Goal: Task Accomplishment & Management: Manage account settings

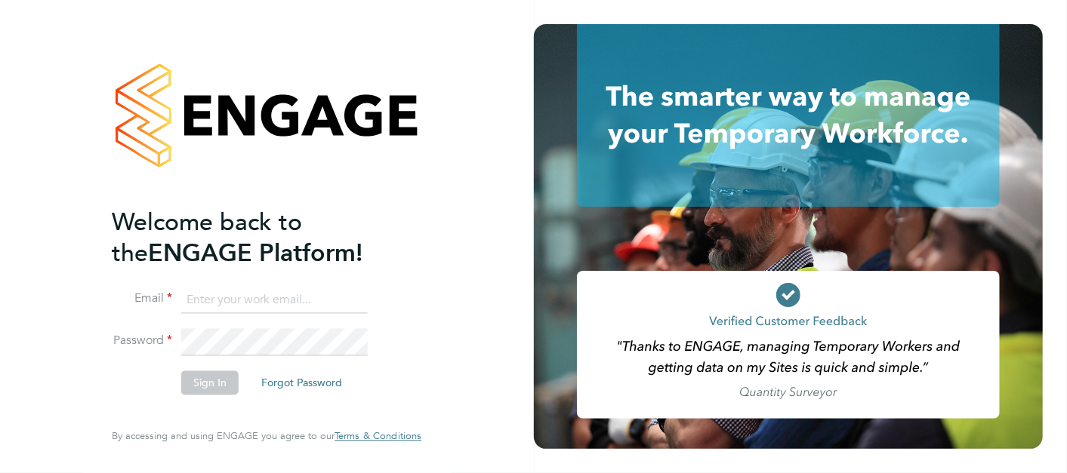
type input "simon.king@cpplc.com"
click at [207, 373] on button "Sign In" at bounding box center [209, 383] width 57 height 24
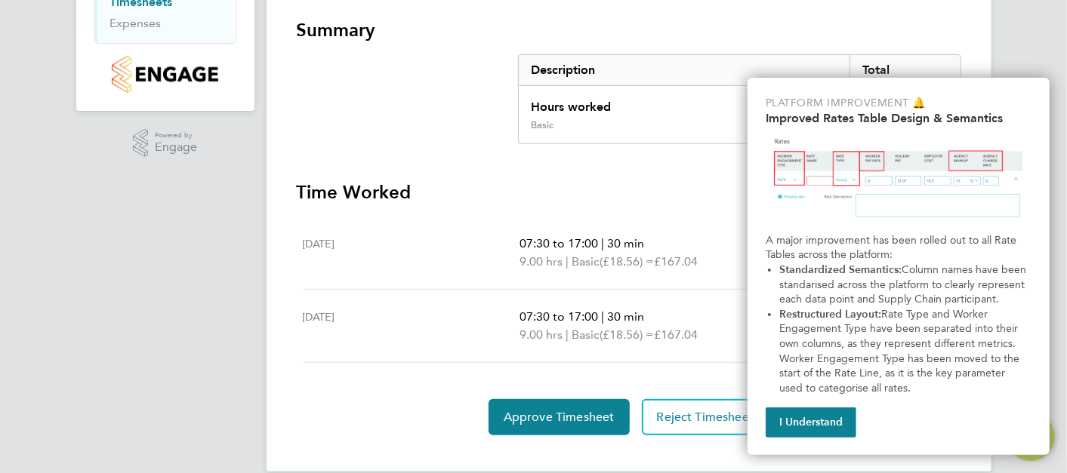
scroll to position [286, 0]
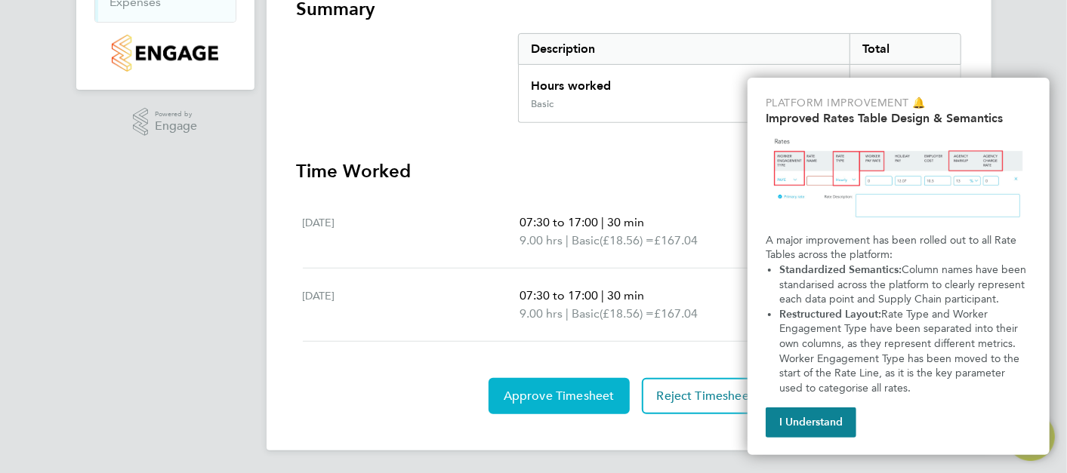
click at [578, 389] on span "Approve Timesheet" at bounding box center [559, 396] width 111 height 15
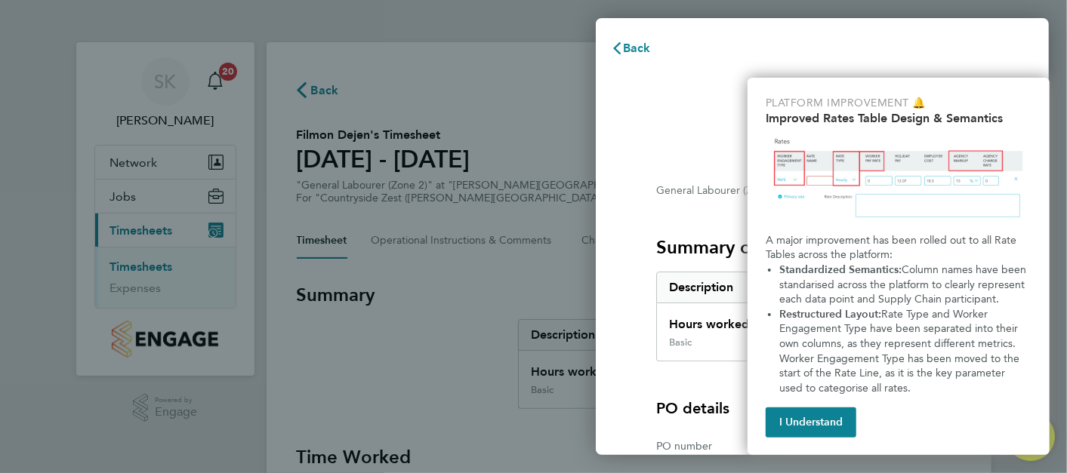
click at [825, 417] on button "I Understand" at bounding box center [811, 423] width 91 height 30
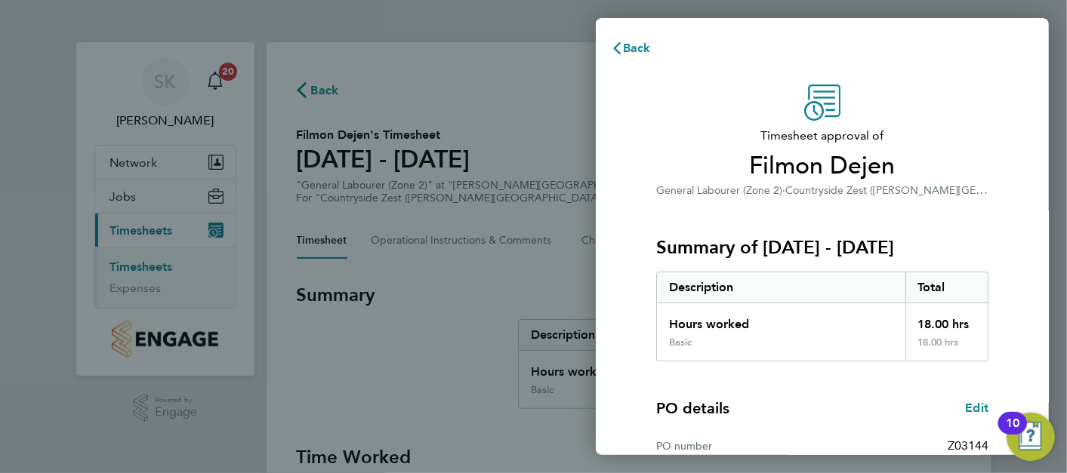
scroll to position [205, 0]
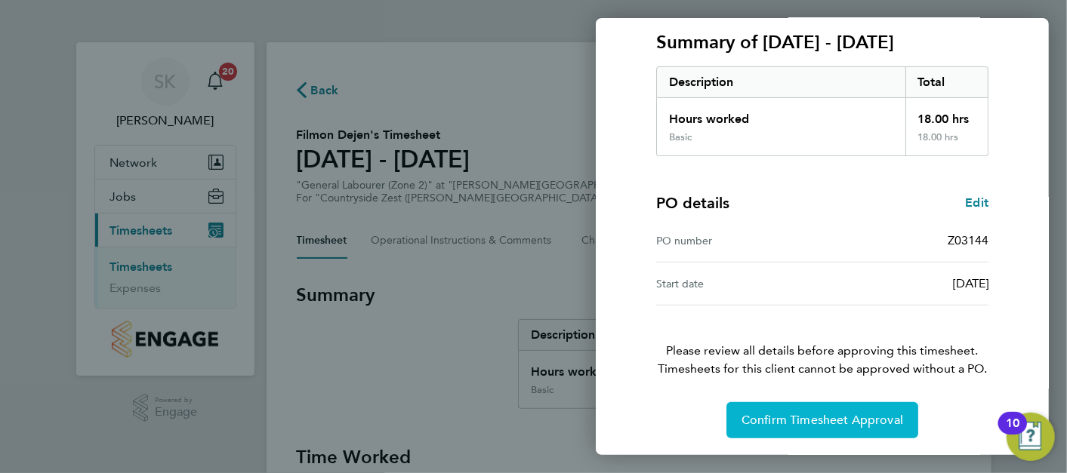
click at [811, 419] on span "Confirm Timesheet Approval" at bounding box center [822, 420] width 162 height 15
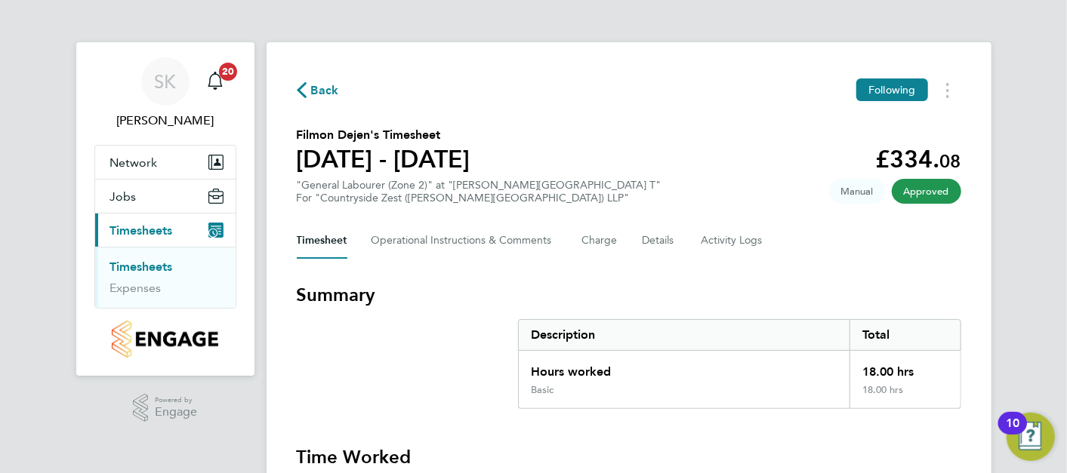
click at [140, 268] on link "Timesheets" at bounding box center [141, 267] width 63 height 14
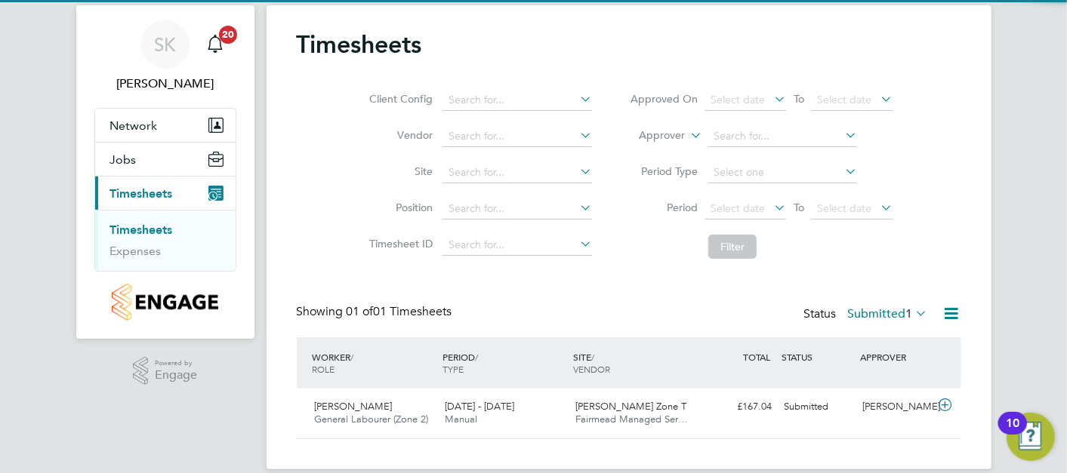
scroll to position [57, 0]
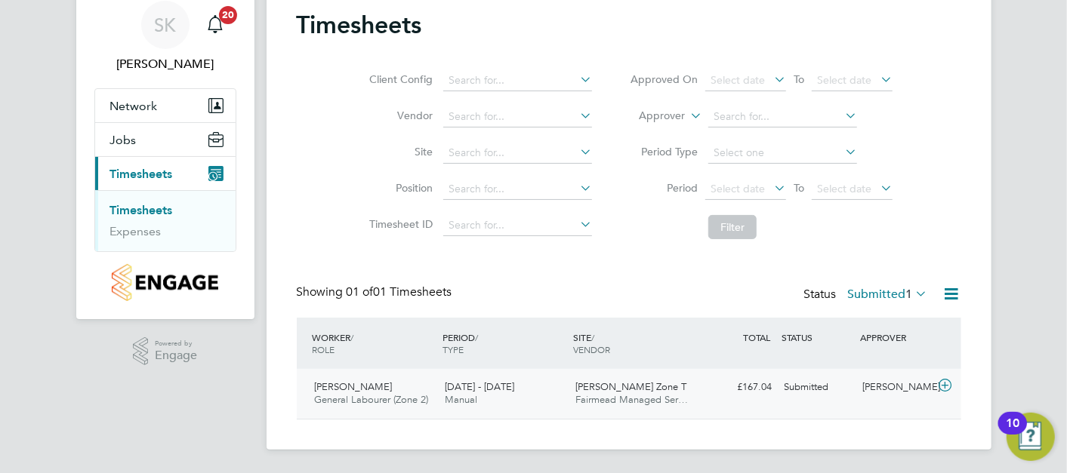
click at [544, 393] on div "25 - 31 Aug 2025 Manual" at bounding box center [504, 394] width 131 height 38
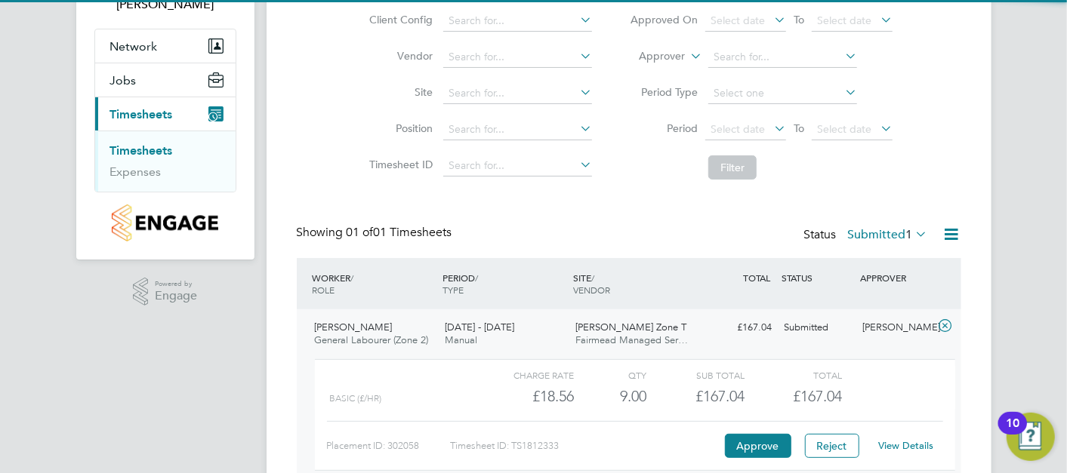
scroll to position [196, 0]
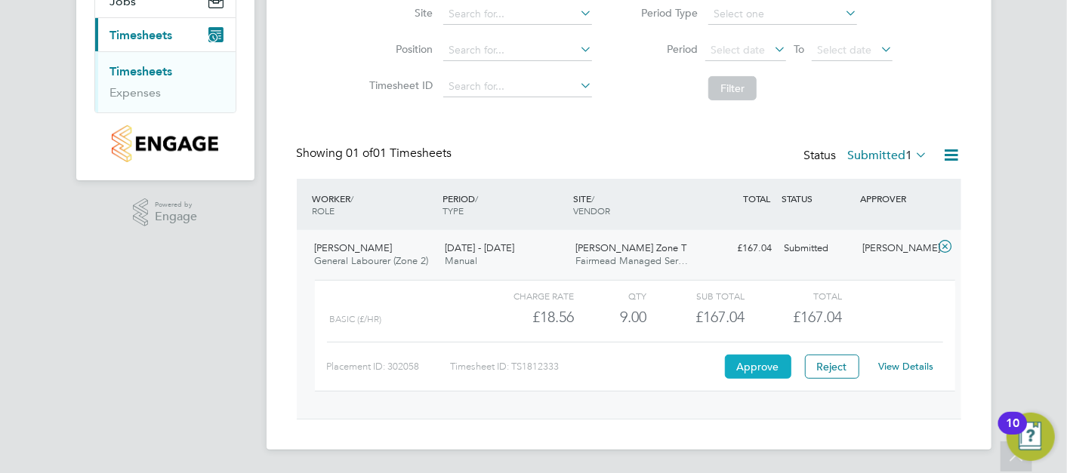
click at [754, 368] on button "Approve" at bounding box center [758, 367] width 66 height 24
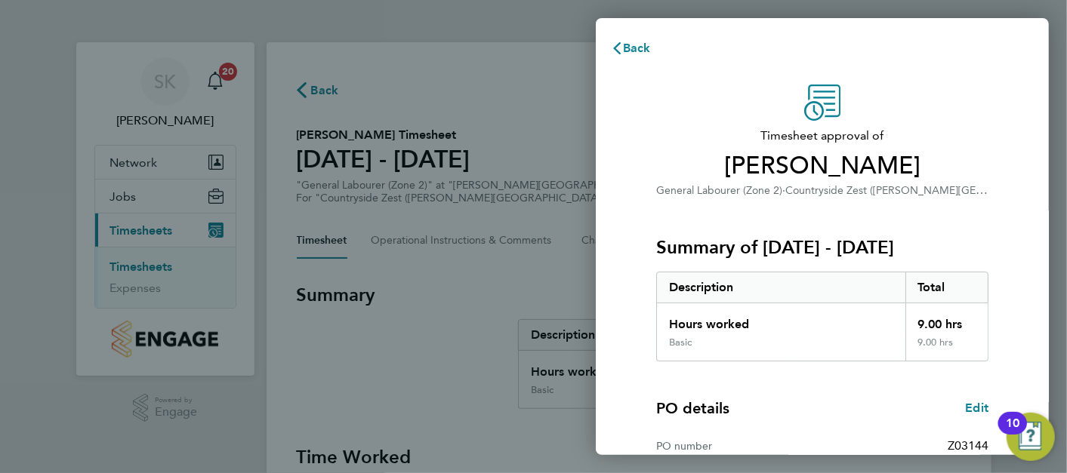
scroll to position [205, 0]
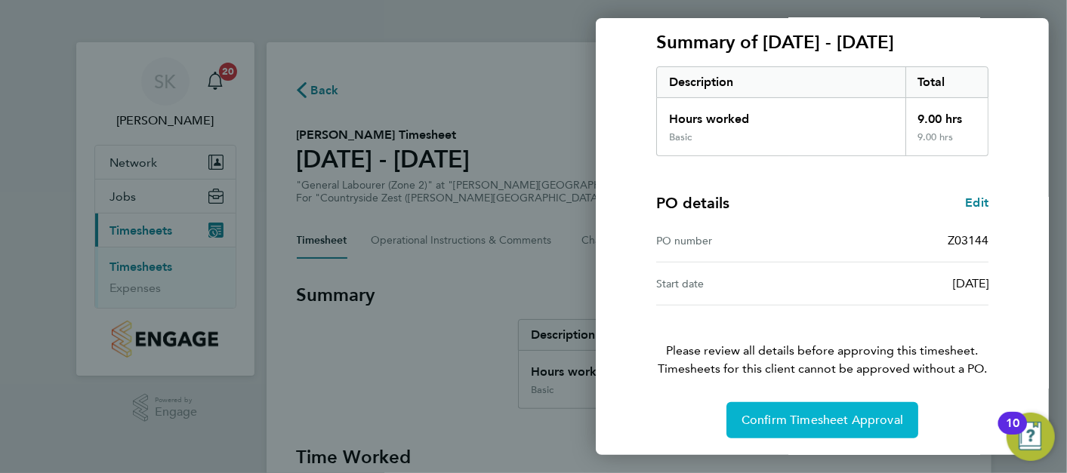
click at [780, 415] on span "Confirm Timesheet Approval" at bounding box center [822, 420] width 162 height 15
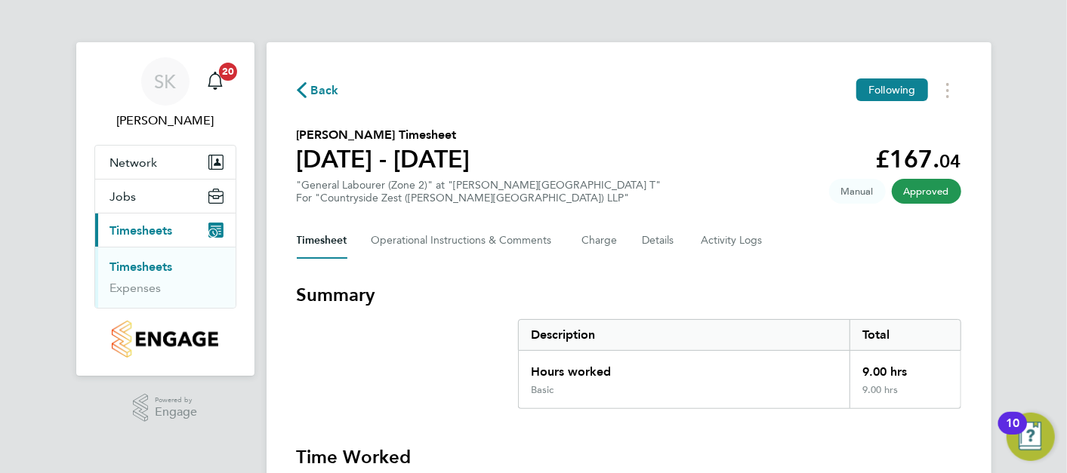
click at [123, 263] on link "Timesheets" at bounding box center [141, 267] width 63 height 14
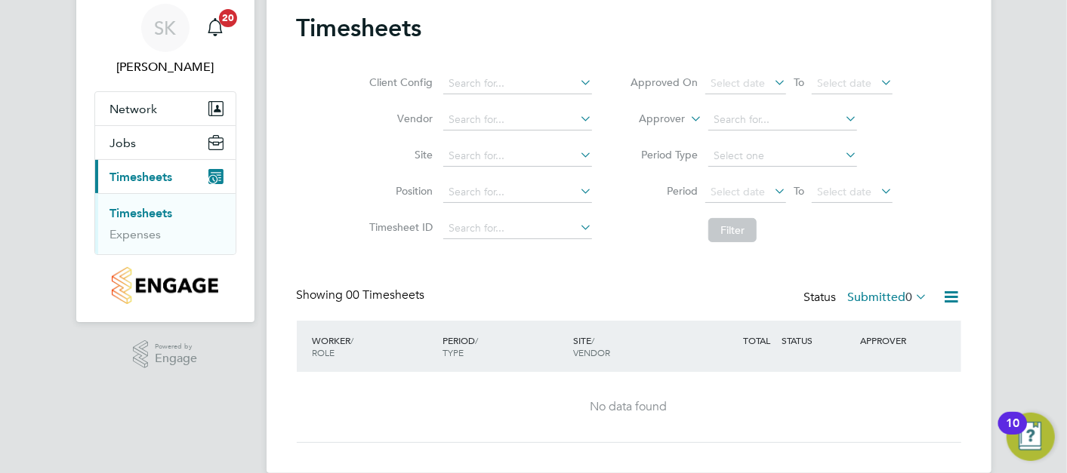
scroll to position [77, 0]
